Goal: Transaction & Acquisition: Obtain resource

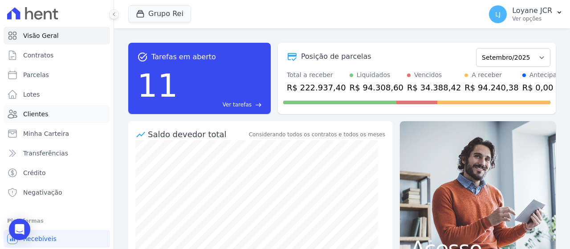
click at [48, 110] on link "Clientes" at bounding box center [57, 114] width 106 height 18
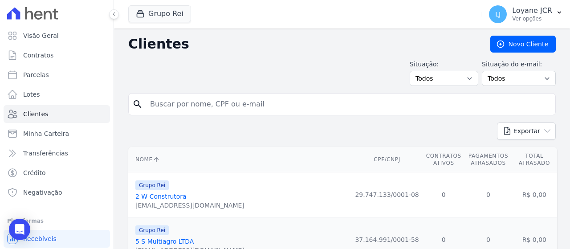
click at [314, 107] on input "search" at bounding box center [348, 104] width 407 height 18
paste input "04.809.358/0001-10"
type input "04.809.358/0001-10"
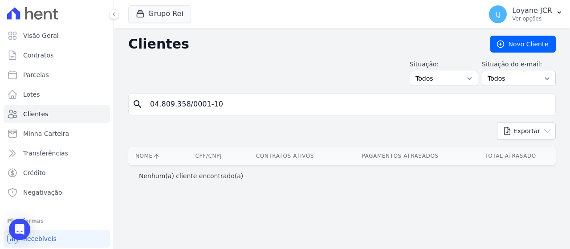
click at [205, 105] on input "04.809.358/0001-10" at bounding box center [348, 104] width 407 height 18
click at [187, 101] on input "04.809.358/000110" at bounding box center [348, 104] width 407 height 18
click at [174, 99] on input "04.809.358000110" at bounding box center [348, 104] width 407 height 18
click at [158, 104] on input "04.809358000110" at bounding box center [348, 104] width 407 height 18
type input "04809358000110"
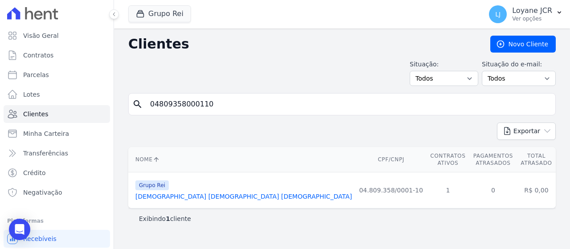
click at [173, 193] on link "[DEMOGRAPHIC_DATA] [DEMOGRAPHIC_DATA] [DEMOGRAPHIC_DATA]" at bounding box center [243, 196] width 216 height 7
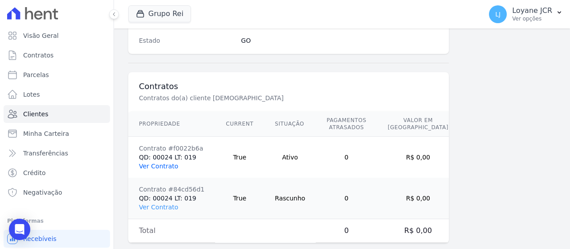
scroll to position [628, 0]
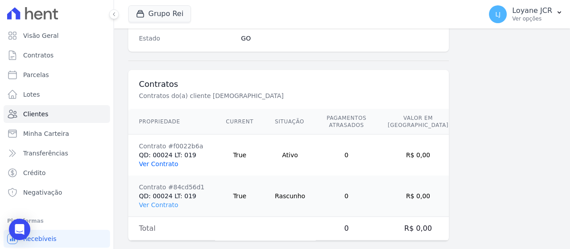
click at [164, 160] on link "Ver Contrato" at bounding box center [158, 163] width 39 height 7
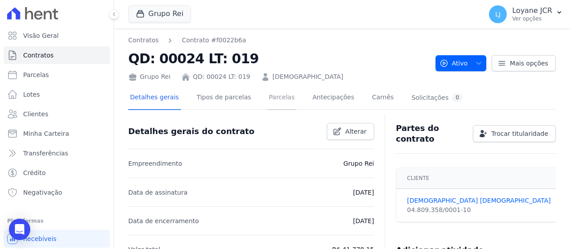
click at [267, 99] on link "Parcelas" at bounding box center [281, 98] width 29 height 24
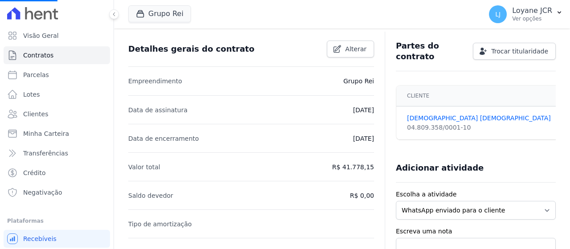
scroll to position [161, 0]
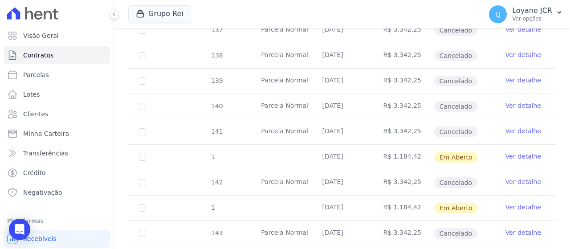
scroll to position [356, 0]
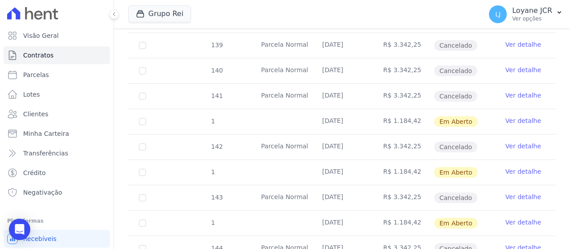
drag, startPoint x: 261, startPoint y: 98, endPoint x: 257, endPoint y: 115, distance: 17.4
click at [257, 115] on td at bounding box center [280, 121] width 61 height 25
click at [146, 120] on td "1" at bounding box center [142, 121] width 28 height 25
click at [142, 119] on input "checkbox" at bounding box center [142, 121] width 7 height 7
checkbox input "true"
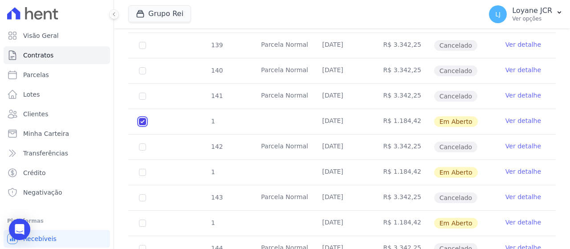
checkbox input "true"
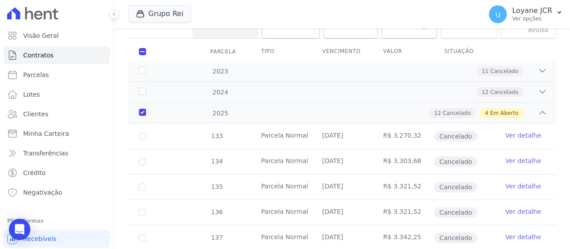
scroll to position [108, 0]
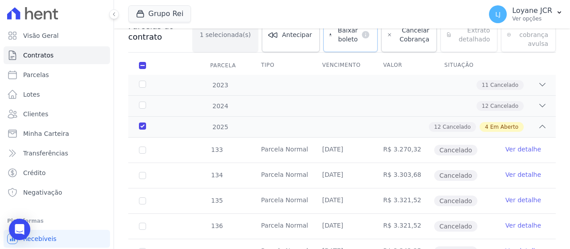
click at [350, 32] on span "Baixar boleto" at bounding box center [346, 35] width 22 height 18
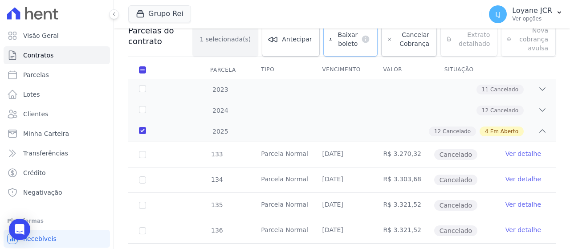
scroll to position [90, 0]
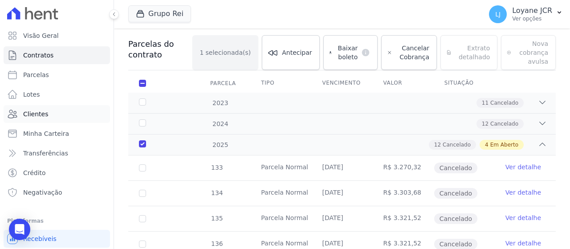
click at [54, 115] on link "Clientes" at bounding box center [57, 114] width 106 height 18
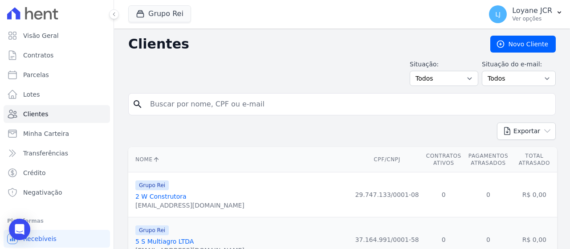
drag, startPoint x: 268, startPoint y: 99, endPoint x: 258, endPoint y: 99, distance: 9.8
click at [258, 99] on input "search" at bounding box center [348, 104] width 407 height 18
click at [267, 113] on div "search" at bounding box center [341, 104] width 427 height 22
click at [272, 101] on input "search" at bounding box center [348, 104] width 407 height 18
paste input "[PERSON_NAME] [PERSON_NAME]"
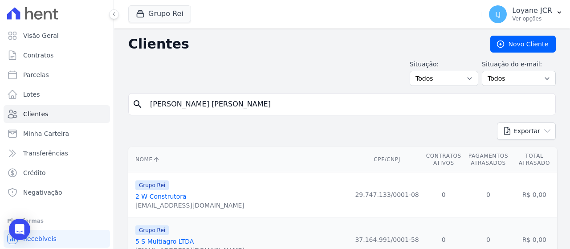
type input "[PERSON_NAME] [PERSON_NAME]"
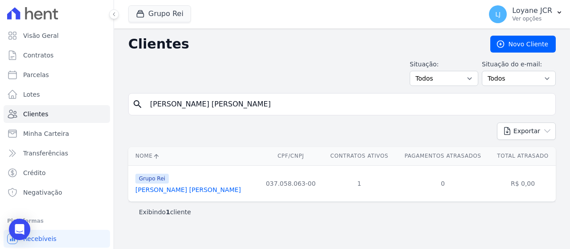
click at [190, 186] on link "[PERSON_NAME] [PERSON_NAME]" at bounding box center [187, 189] width 105 height 7
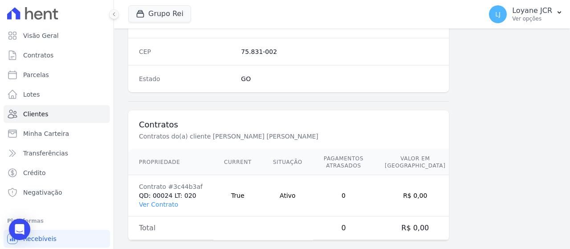
scroll to position [587, 0]
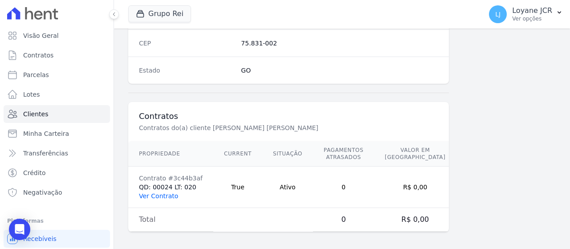
click at [159, 194] on link "Ver Contrato" at bounding box center [158, 195] width 39 height 7
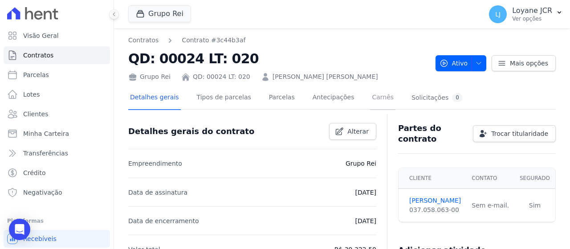
click at [370, 101] on link "Carnês" at bounding box center [382, 98] width 25 height 24
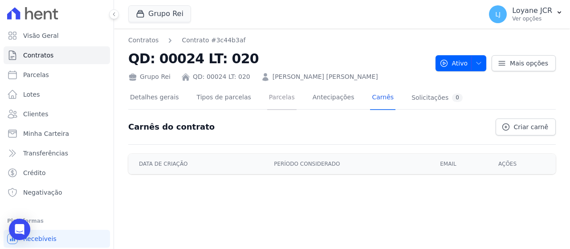
click at [268, 101] on link "Parcelas" at bounding box center [281, 98] width 29 height 24
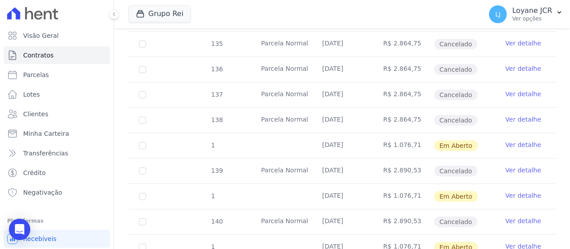
scroll to position [356, 0]
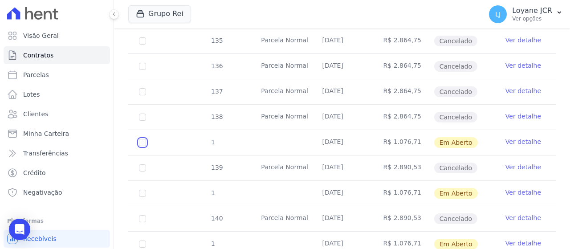
click at [145, 139] on input "checkbox" at bounding box center [142, 142] width 7 height 7
checkbox input "true"
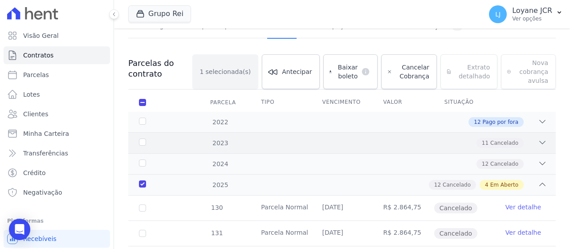
scroll to position [0, 0]
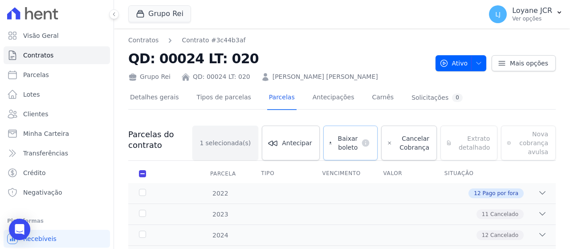
click at [337, 153] on link "Baixar boleto default" at bounding box center [350, 143] width 55 height 35
